Goal: Information Seeking & Learning: Learn about a topic

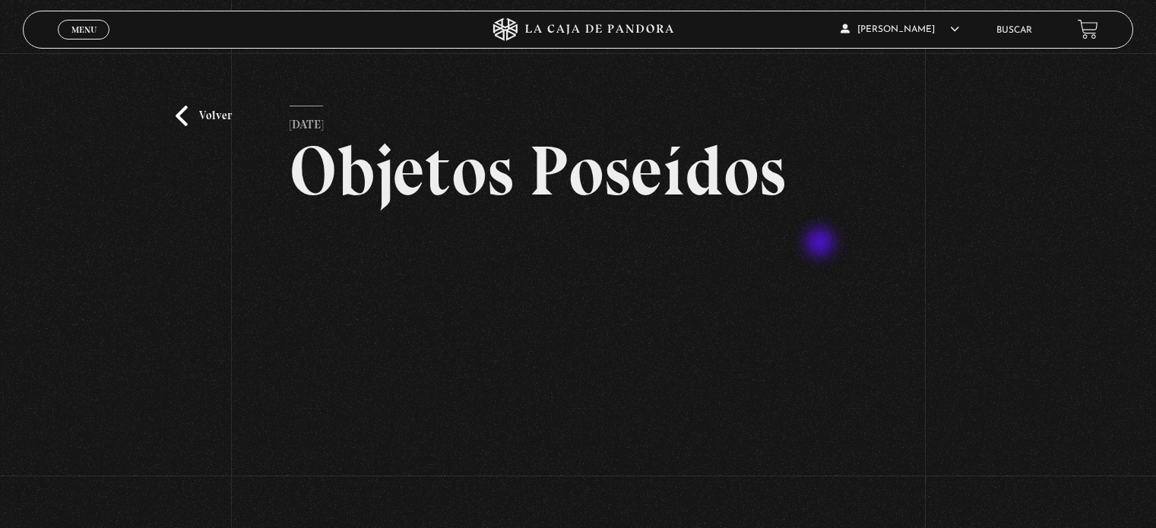
scroll to position [88, 0]
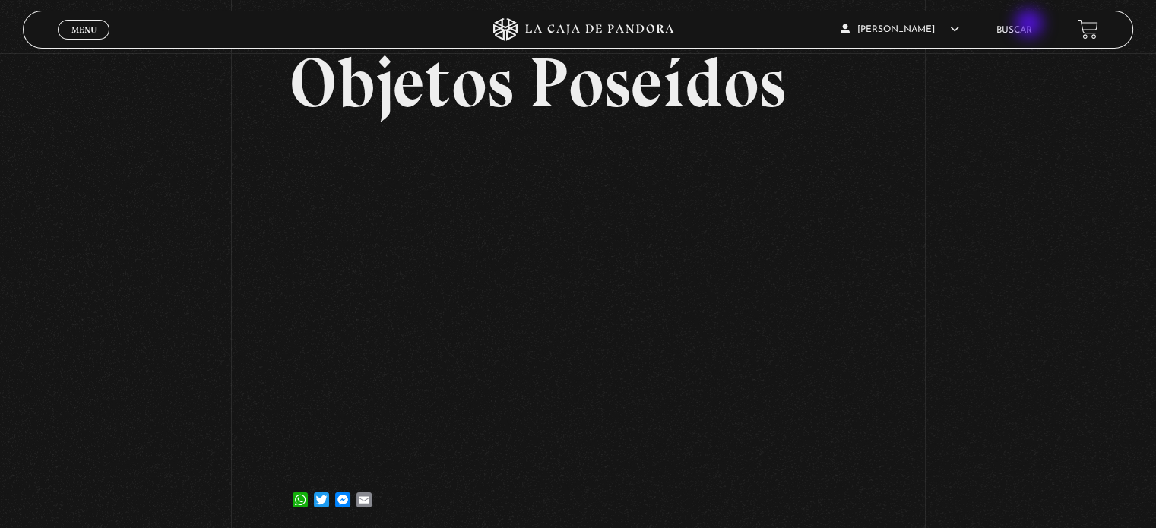
click at [1030, 26] on link "Buscar" at bounding box center [1014, 30] width 36 height 9
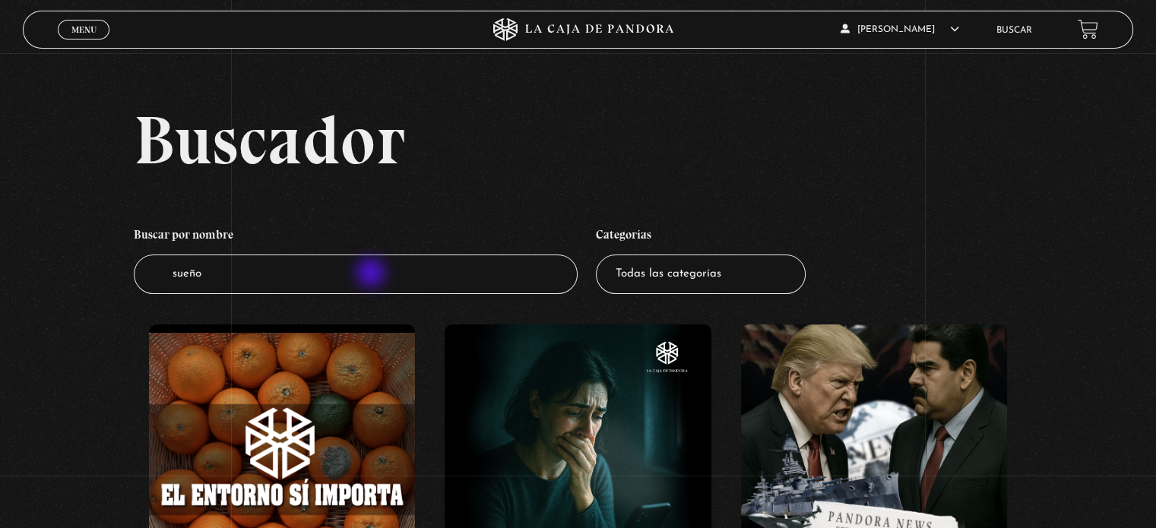
type input "sueños"
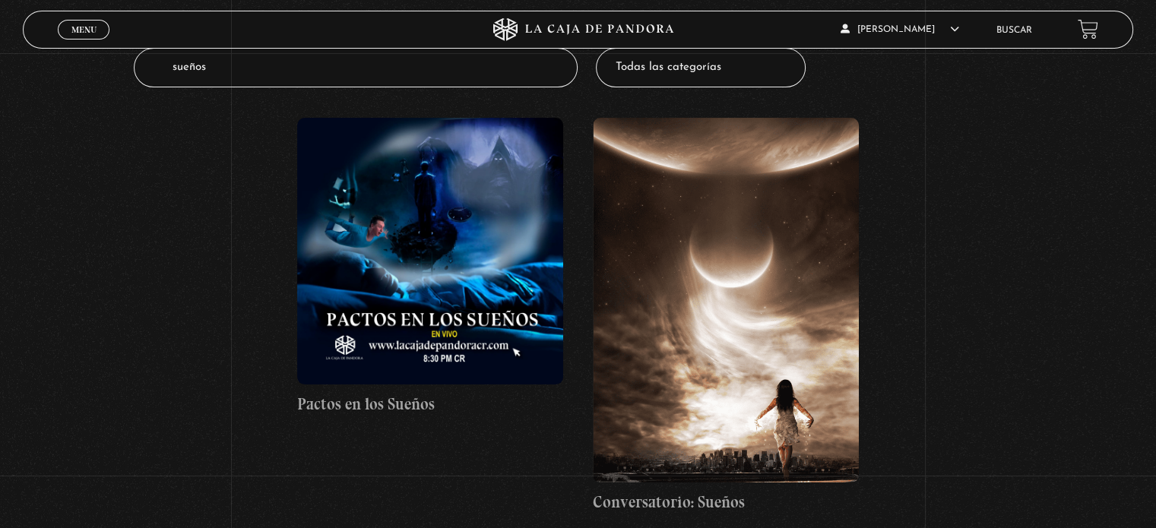
scroll to position [207, 0]
click at [737, 362] on figure at bounding box center [726, 299] width 266 height 364
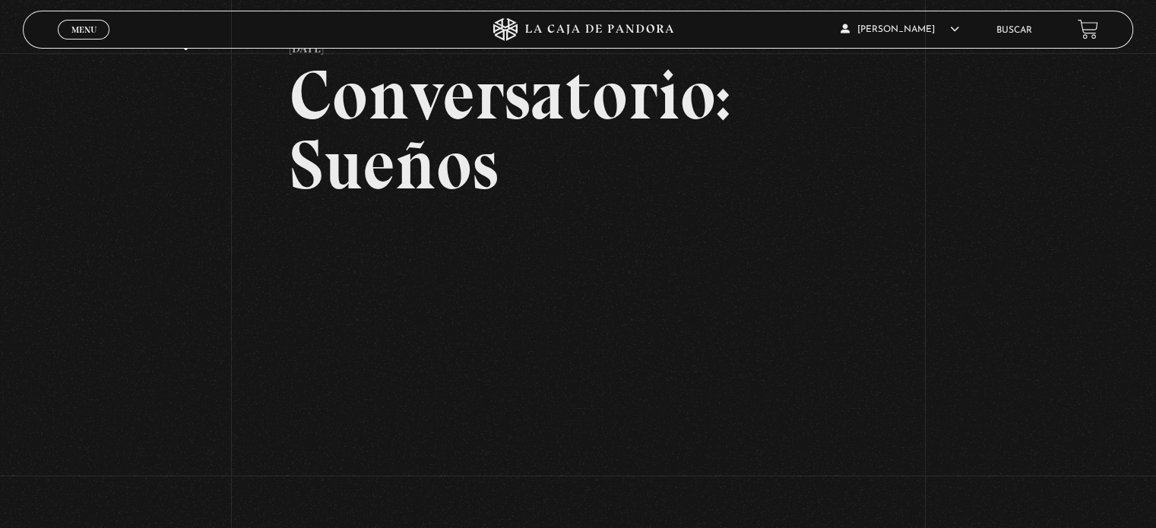
scroll to position [116, 0]
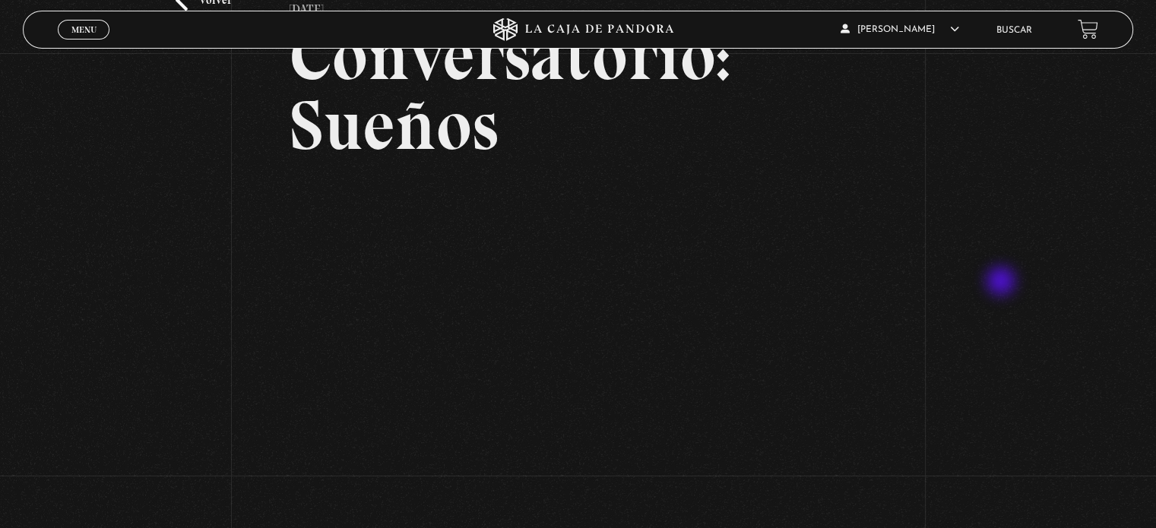
click at [1002, 283] on div "Volver 3 febrero, 2022 Conversatorio: Sueños WhatsApp Twitter Messenger Email" at bounding box center [578, 258] width 1156 height 640
